Goal: Information Seeking & Learning: Learn about a topic

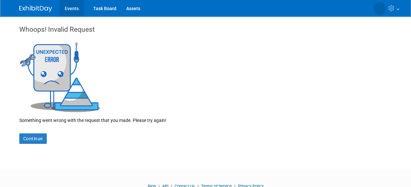
click at [74, 5] on link "Events" at bounding box center [72, 8] width 24 height 16
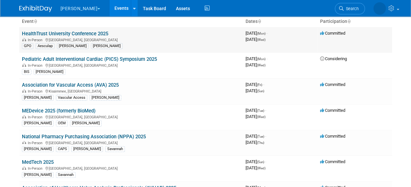
scroll to position [487, 0]
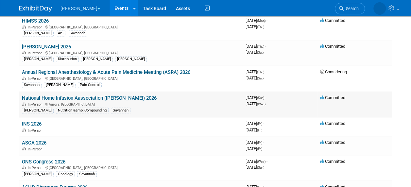
click at [86, 92] on td "National Home Infusion Aassociation (NHIA) 2026 In-Person Aurora, CO B. Braun N…" at bounding box center [131, 105] width 224 height 26
click at [88, 95] on link "National Home Infusion Aassociation ([PERSON_NAME]) 2026" at bounding box center [89, 98] width 135 height 6
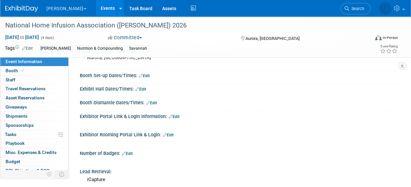
scroll to position [60, 0]
click at [96, 9] on link "Events" at bounding box center [108, 8] width 24 height 16
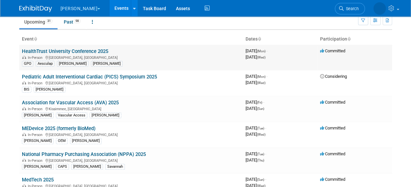
scroll to position [16, 0]
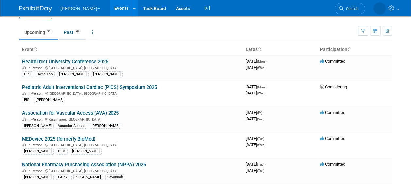
click at [73, 35] on link "Past 98" at bounding box center [72, 32] width 27 height 12
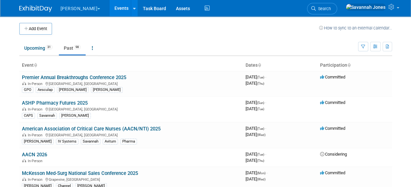
scroll to position [308, 0]
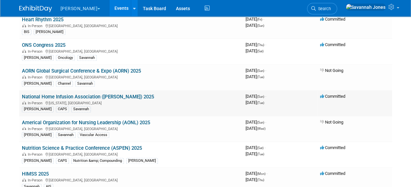
click at [113, 94] on link "National Home Infusion Association ([PERSON_NAME]) 2025" at bounding box center [88, 97] width 132 height 6
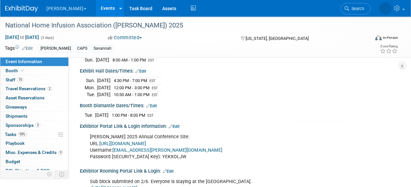
scroll to position [139, 0]
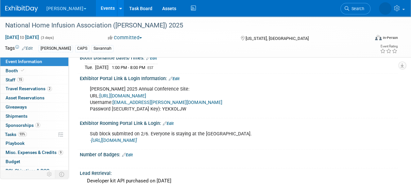
click at [118, 93] on link "[URL][DOMAIN_NAME]" at bounding box center [122, 96] width 47 height 6
